Goal: Information Seeking & Learning: Learn about a topic

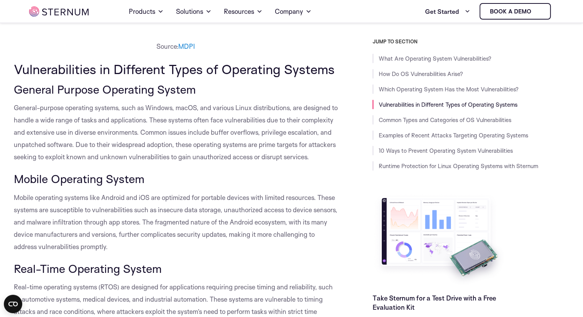
scroll to position [799, 0]
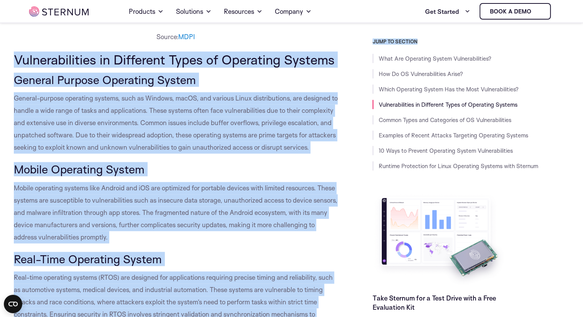
drag, startPoint x: 16, startPoint y: 57, endPoint x: 345, endPoint y: 53, distance: 329.7
click at [333, 57] on span "Vulnerabilities in Different Types of Operating Systems" at bounding box center [174, 59] width 321 height 16
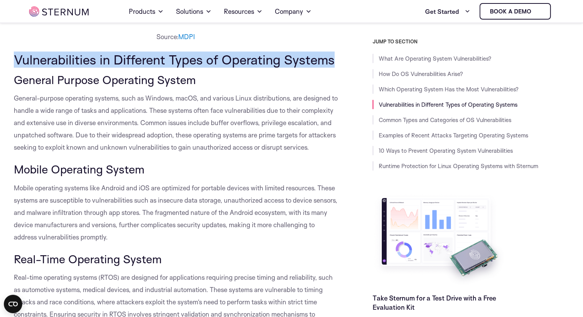
drag, startPoint x: 13, startPoint y: 59, endPoint x: 332, endPoint y: 53, distance: 318.6
click at [332, 53] on span "Vulnerabilities in Different Types of Operating Systems" at bounding box center [174, 59] width 321 height 16
copy span "Vulnerabilities in Different Types of Operating Systems"
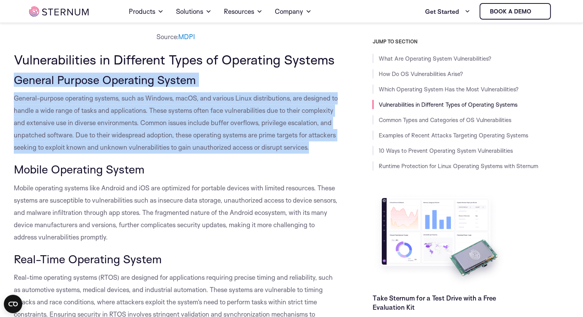
drag, startPoint x: 12, startPoint y: 76, endPoint x: 61, endPoint y: 163, distance: 98.8
copy div "General Purpose Operating System General-purpose operating systems, such as Win…"
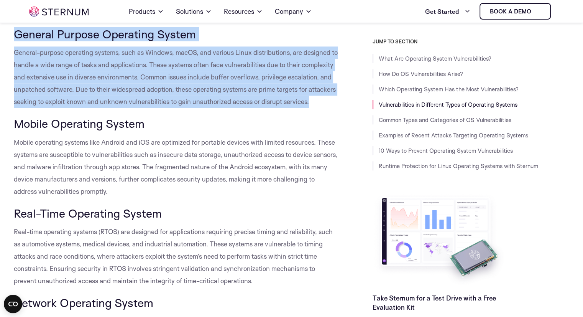
scroll to position [875, 0]
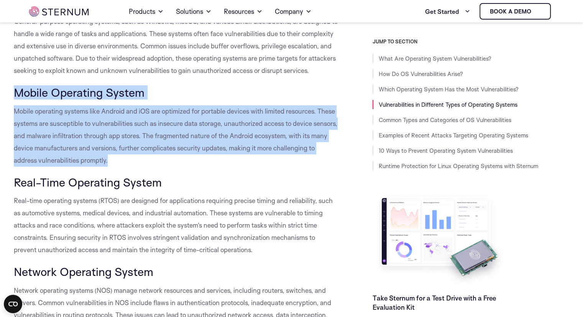
drag, startPoint x: 15, startPoint y: 104, endPoint x: 115, endPoint y: 171, distance: 119.7
copy div "Mobile Operating System Mobile operating systems like Android and iOS are optim…"
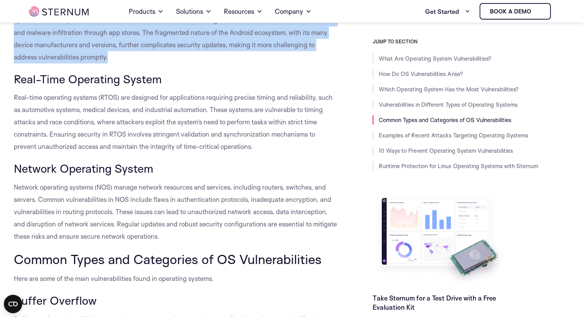
scroll to position [990, 0]
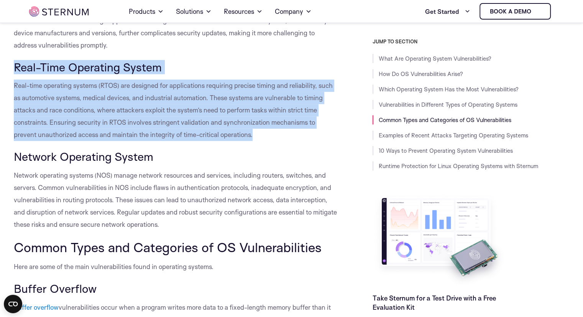
drag, startPoint x: 15, startPoint y: 79, endPoint x: 268, endPoint y: 149, distance: 262.1
copy div "Real-Time Operating System Real-time operating systems (RTOS) are designed for …"
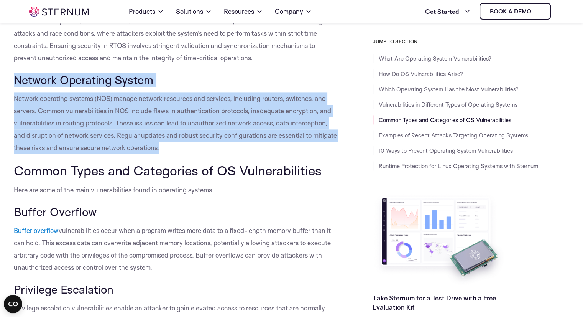
drag, startPoint x: 14, startPoint y: 91, endPoint x: 194, endPoint y: 164, distance: 194.8
copy div "Network Operating System Network operating systems (NOS) manage network resourc…"
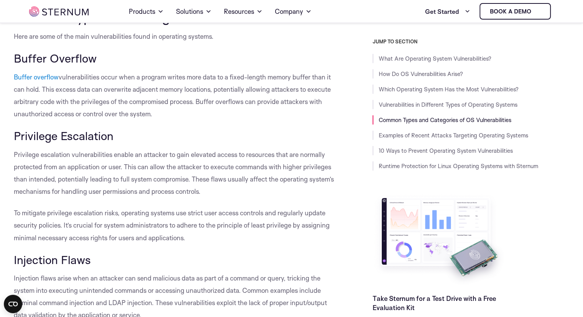
scroll to position [1182, 0]
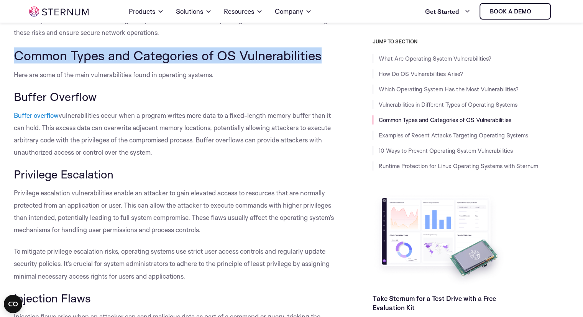
drag, startPoint x: 15, startPoint y: 66, endPoint x: 317, endPoint y: 72, distance: 302.1
click at [317, 63] on span "Common Types and Categories of OS Vulnerabilities" at bounding box center [168, 55] width 308 height 16
copy span "Common Types and Categories of OS Vulnerabilities"
drag, startPoint x: 16, startPoint y: 108, endPoint x: 163, endPoint y: 166, distance: 157.8
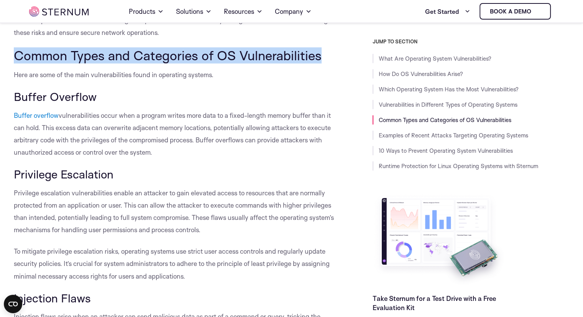
copy div "Buffer Overflow Buffer overflow vulnerabilities occur when a program writes mor…"
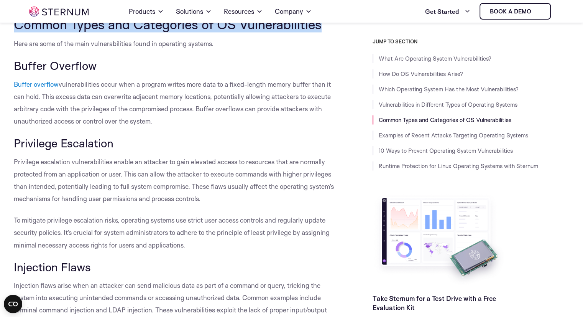
scroll to position [1220, 0]
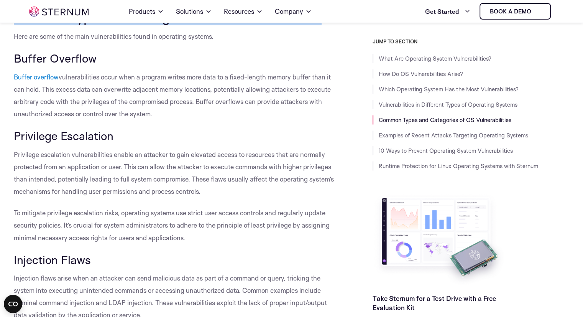
drag, startPoint x: 15, startPoint y: 147, endPoint x: 196, endPoint y: 249, distance: 208.3
copy div "Privilege Escalation Privilege escalation vulnerabilities enable an attacker to…"
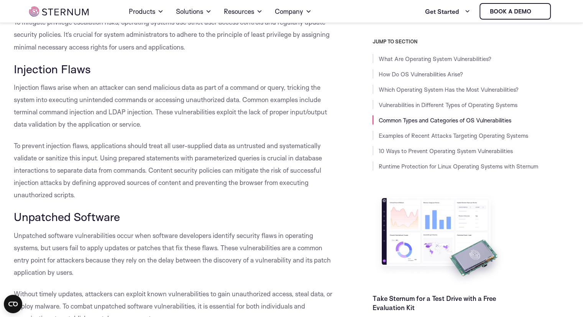
scroll to position [1412, 0]
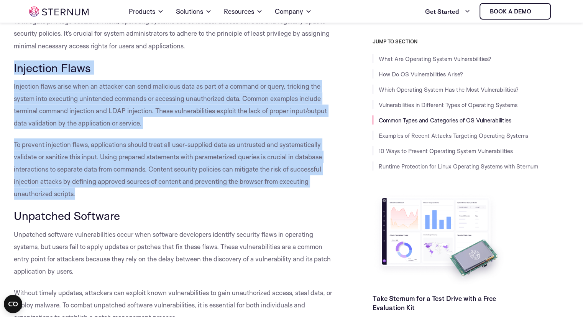
drag, startPoint x: 14, startPoint y: 80, endPoint x: 90, endPoint y: 201, distance: 143.5
copy div "Injection Flaws Injection flaws arise when an attacker can send malicious data …"
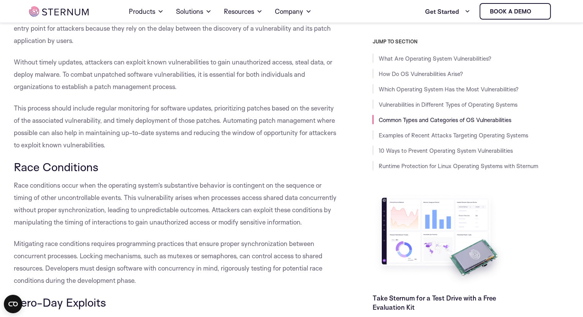
scroll to position [1565, 0]
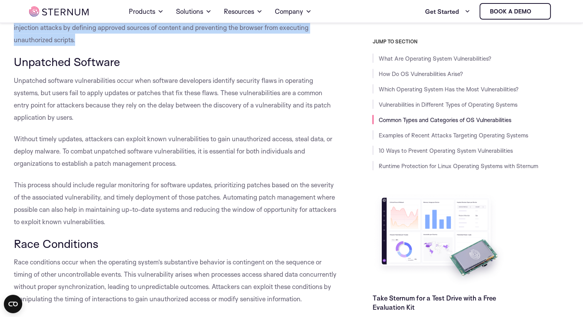
drag, startPoint x: 14, startPoint y: 73, endPoint x: 135, endPoint y: 230, distance: 198.5
copy div "Unpatched Software Unpatched software vulnerabilities occur when software devel…"
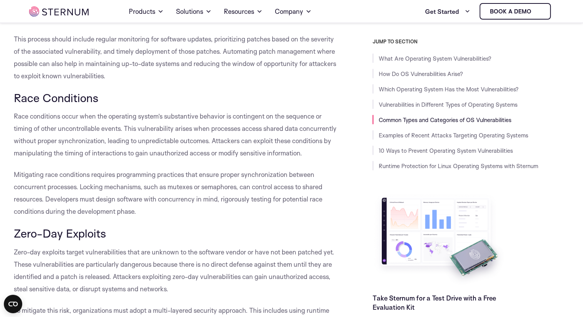
scroll to position [1719, 0]
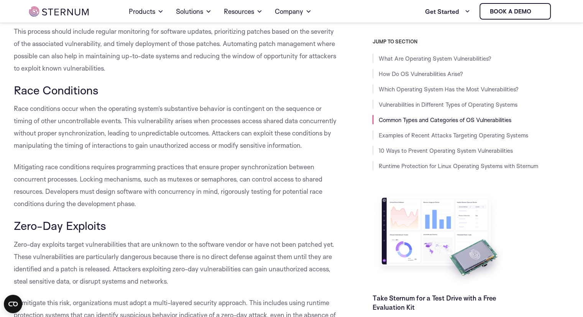
drag, startPoint x: 17, startPoint y: 100, endPoint x: 140, endPoint y: 226, distance: 175.9
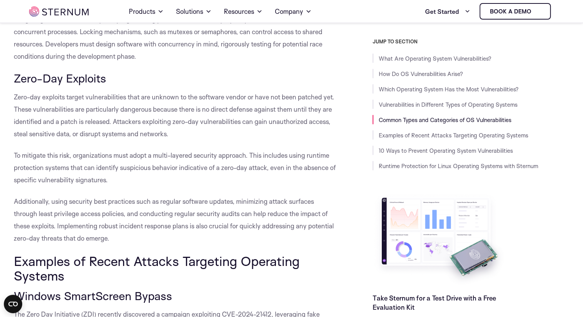
scroll to position [1872, 0]
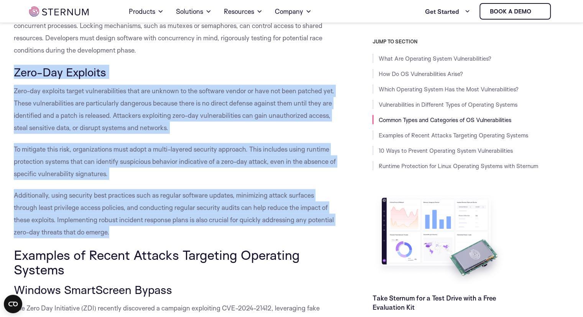
drag, startPoint x: 15, startPoint y: 100, endPoint x: 112, endPoint y: 253, distance: 181.6
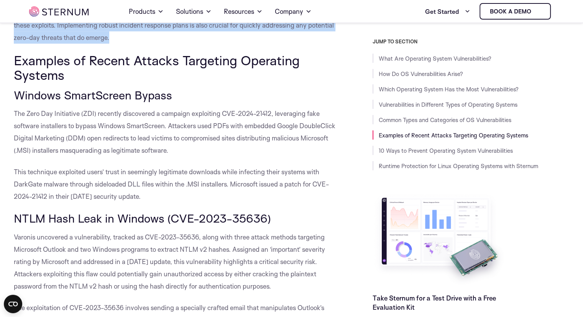
scroll to position [2064, 0]
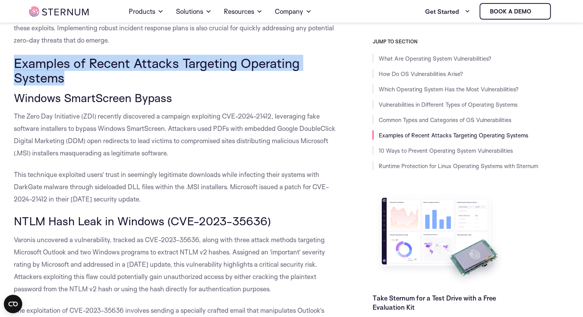
drag, startPoint x: 14, startPoint y: 87, endPoint x: 71, endPoint y: 107, distance: 59.6
click at [71, 85] on h2 "Examples of Recent Attacks Targeting Operating Systems" at bounding box center [176, 71] width 324 height 30
drag, startPoint x: 12, startPoint y: 121, endPoint x: 181, endPoint y: 228, distance: 200.2
click at [181, 228] on body "Consent Details [#IABV2SETTINGS#] About This website uses cookies We use cookie…" at bounding box center [291, 303] width 583 height 4735
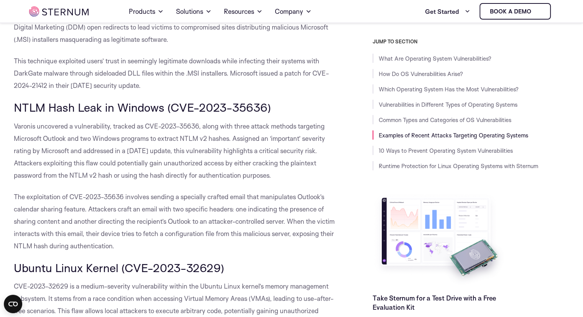
scroll to position [2179, 0]
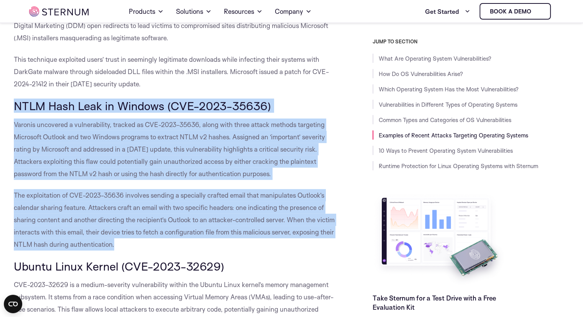
drag, startPoint x: 15, startPoint y: 130, endPoint x: 178, endPoint y: 273, distance: 217.0
click at [178, 273] on div "What Are Operating System Vulnerabilities? Operating system vulnerabilities ref…" at bounding box center [176, 88] width 324 height 4110
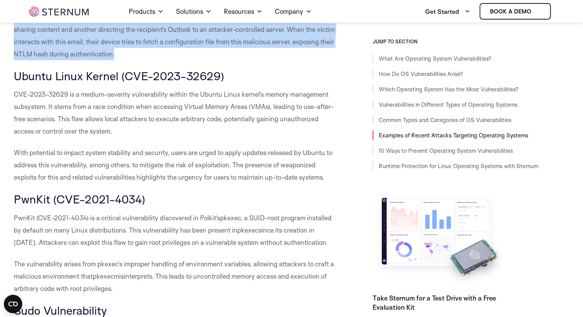
scroll to position [2370, 0]
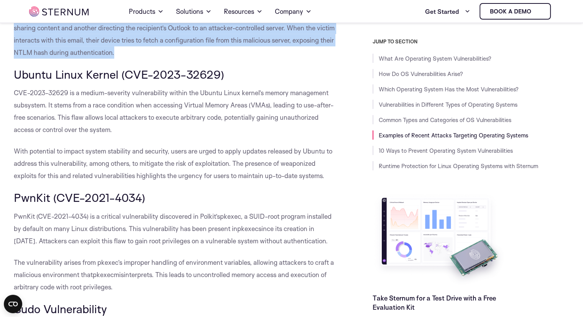
drag, startPoint x: 14, startPoint y: 97, endPoint x: 330, endPoint y: 204, distance: 333.5
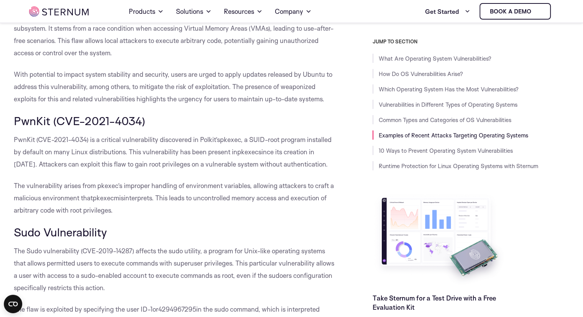
drag, startPoint x: 15, startPoint y: 143, endPoint x: 118, endPoint y: 238, distance: 140.2
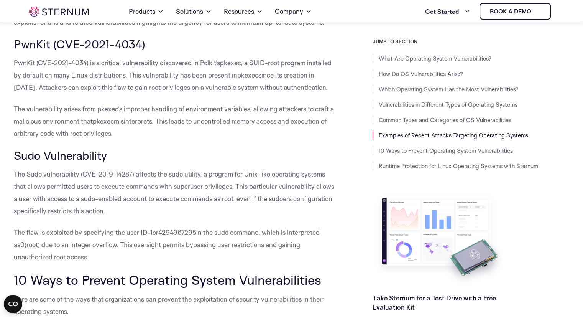
scroll to position [2600, 0]
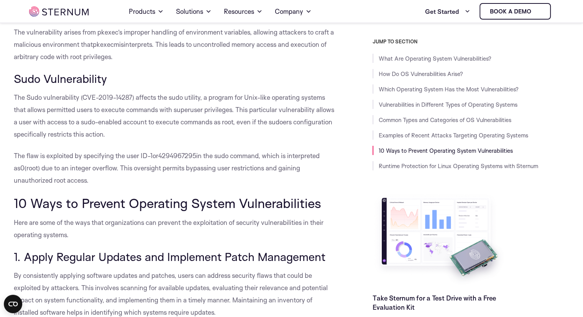
drag, startPoint x: 16, startPoint y: 102, endPoint x: 63, endPoint y: 207, distance: 115.8
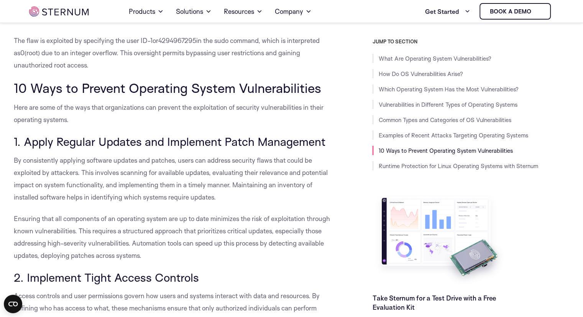
scroll to position [2715, 0]
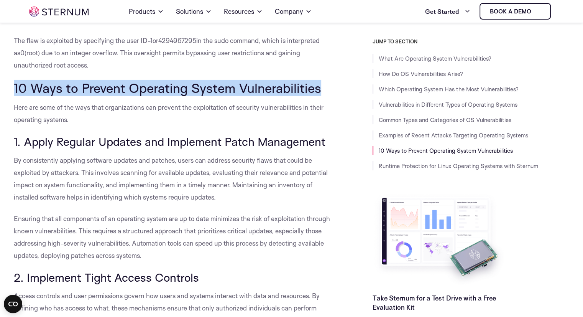
drag, startPoint x: 14, startPoint y: 113, endPoint x: 318, endPoint y: 112, distance: 304.3
click at [318, 96] on span "10 Ways to Prevent Operating System Vulnerabilities" at bounding box center [167, 88] width 307 height 16
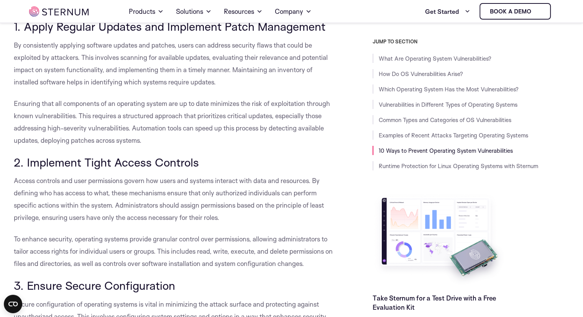
scroll to position [2830, 0]
drag, startPoint x: 15, startPoint y: 52, endPoint x: 144, endPoint y: 166, distance: 171.9
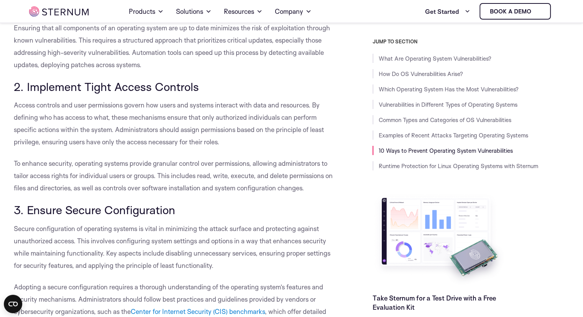
scroll to position [2907, 0]
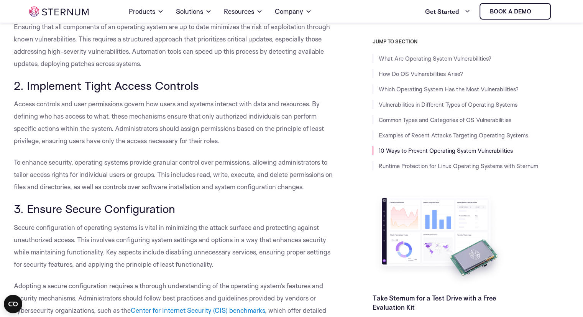
drag, startPoint x: 14, startPoint y: 111, endPoint x: 315, endPoint y: 216, distance: 319.2
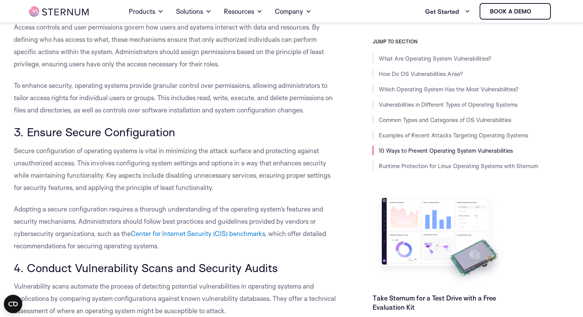
scroll to position [3060, 0]
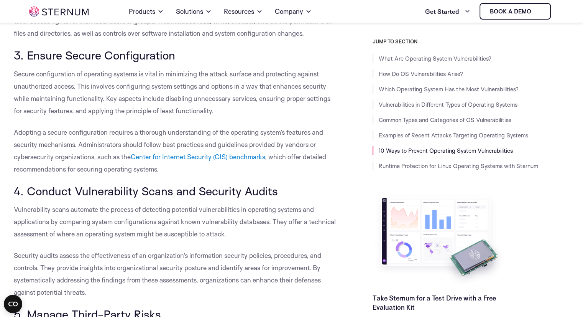
drag, startPoint x: 15, startPoint y: 77, endPoint x: 192, endPoint y: 192, distance: 210.4
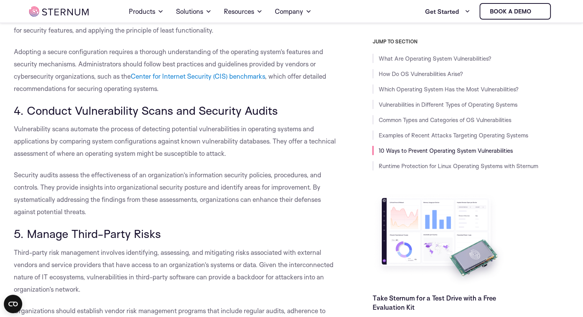
scroll to position [3175, 0]
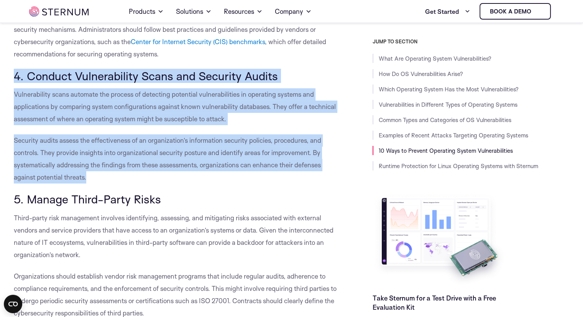
drag, startPoint x: 15, startPoint y: 99, endPoint x: 87, endPoint y: 203, distance: 127.1
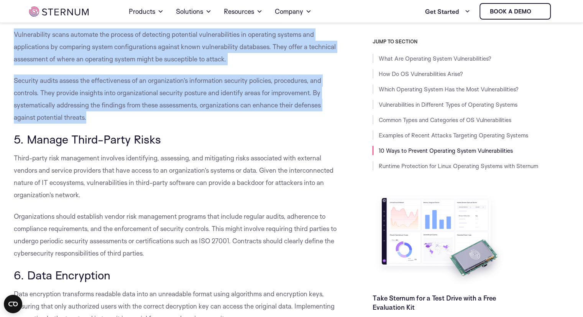
scroll to position [3252, 0]
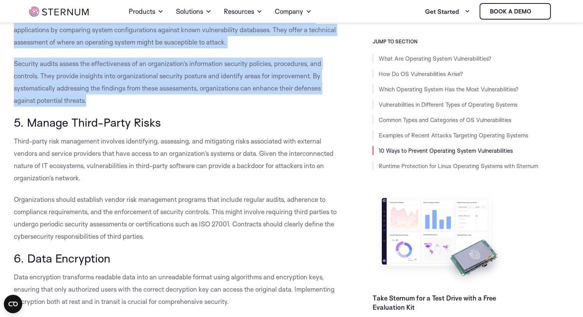
drag, startPoint x: 15, startPoint y: 146, endPoint x: 158, endPoint y: 255, distance: 179.6
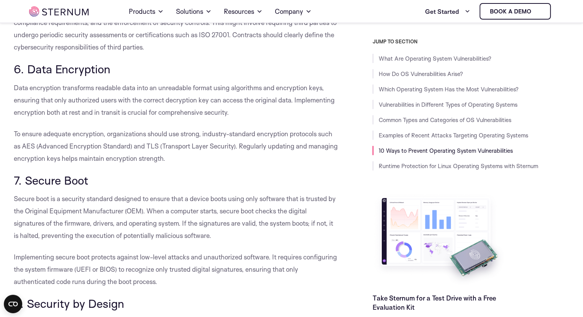
scroll to position [3444, 0]
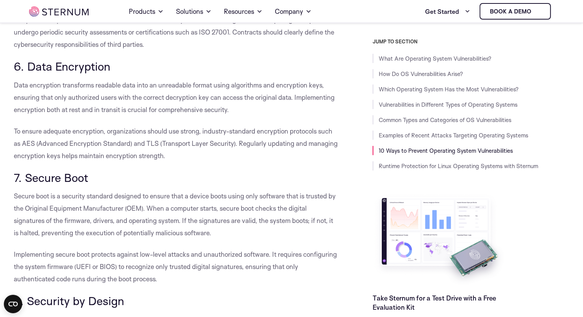
drag, startPoint x: 15, startPoint y: 89, endPoint x: 181, endPoint y: 181, distance: 189.4
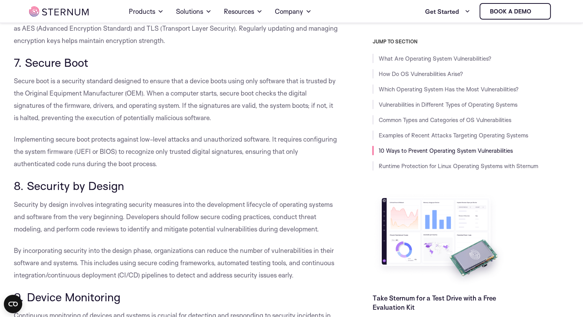
drag, startPoint x: 12, startPoint y: 85, endPoint x: 160, endPoint y: 193, distance: 182.8
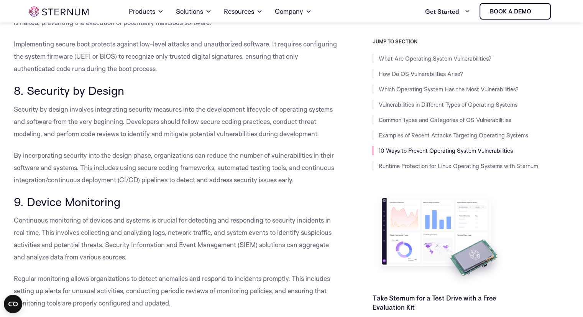
scroll to position [3674, 0]
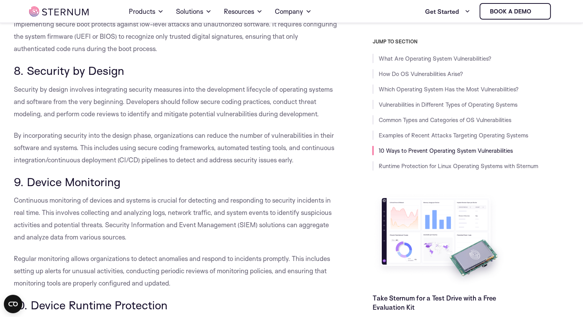
drag, startPoint x: 14, startPoint y: 93, endPoint x: 298, endPoint y: 186, distance: 298.7
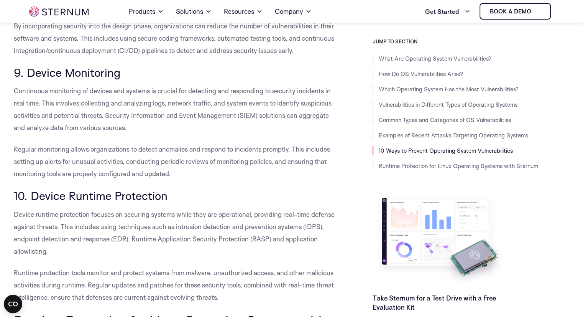
scroll to position [3789, 0]
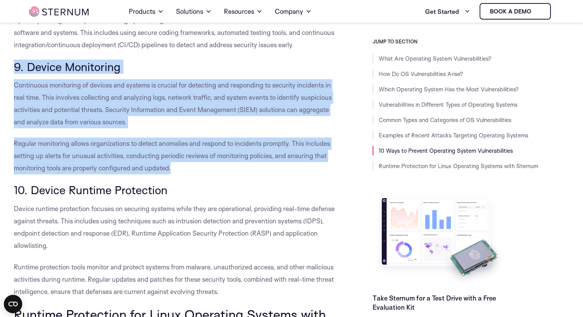
drag, startPoint x: 14, startPoint y: 89, endPoint x: 172, endPoint y: 189, distance: 186.9
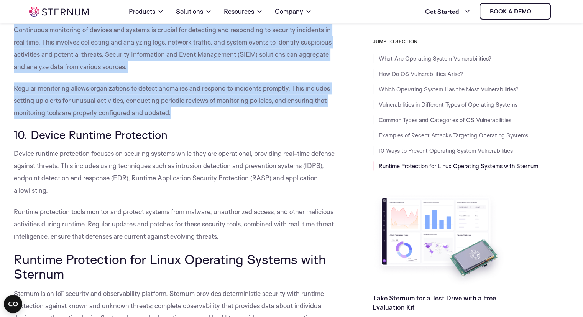
scroll to position [3904, 0]
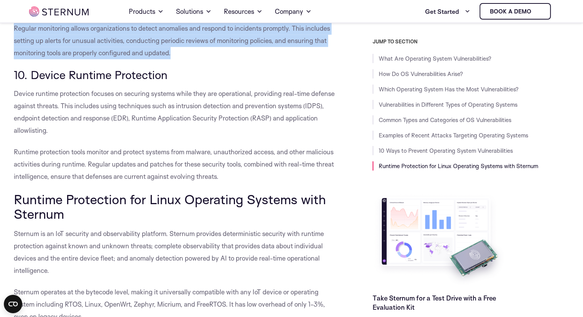
drag, startPoint x: 15, startPoint y: 99, endPoint x: 241, endPoint y: 199, distance: 247.1
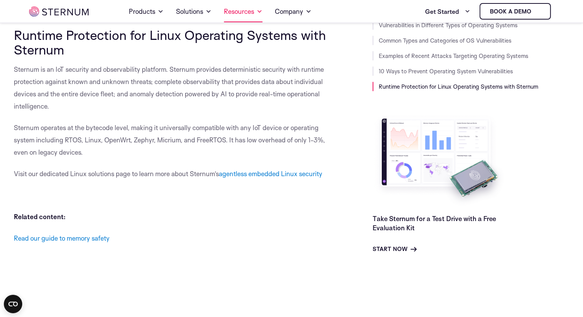
scroll to position [3865, 0]
